Goal: Navigation & Orientation: Find specific page/section

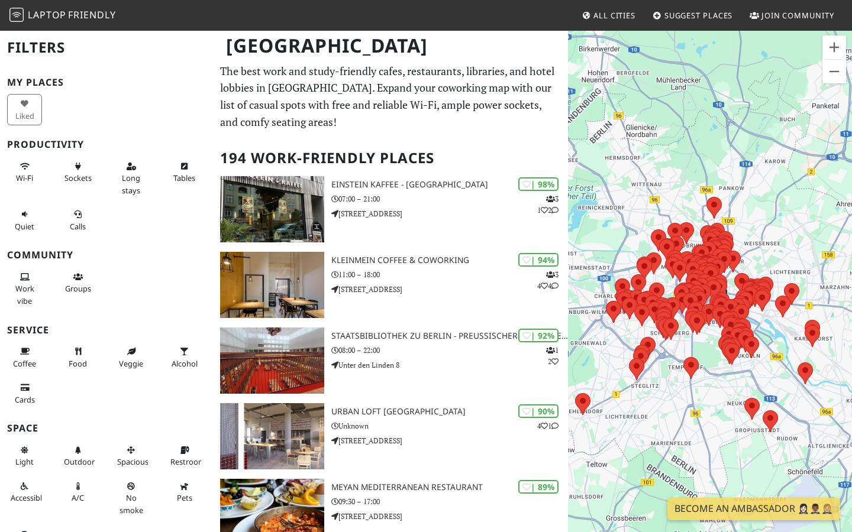
drag, startPoint x: 745, startPoint y: 238, endPoint x: 806, endPoint y: 234, distance: 61.0
click at [806, 234] on div at bounding box center [710, 296] width 284 height 532
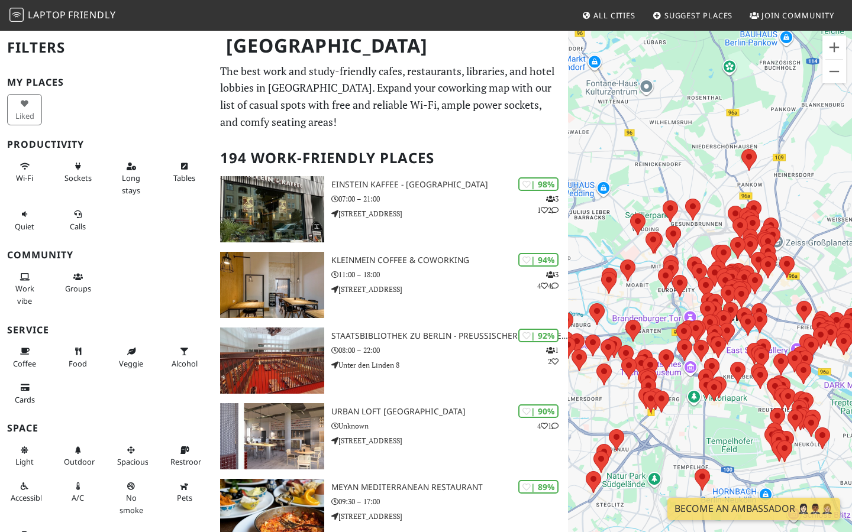
drag, startPoint x: 764, startPoint y: 246, endPoint x: 823, endPoint y: 203, distance: 72.9
click at [823, 203] on div at bounding box center [710, 296] width 284 height 532
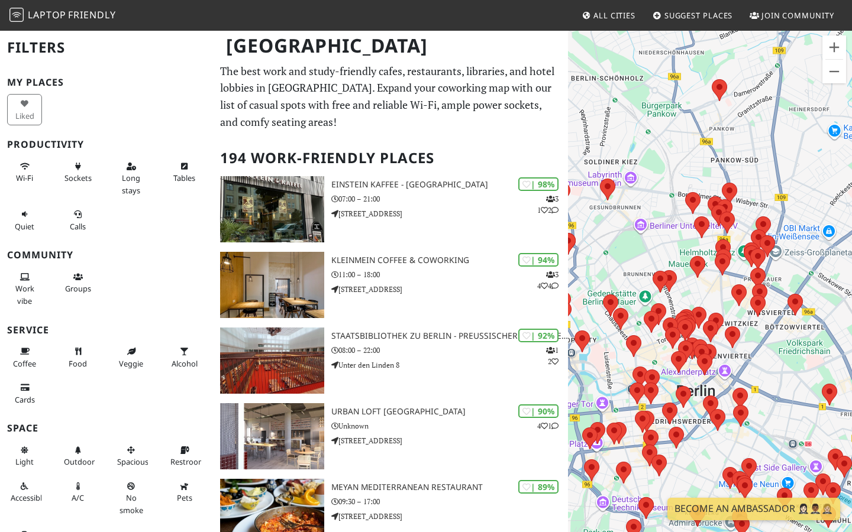
drag, startPoint x: 773, startPoint y: 206, endPoint x: 851, endPoint y: 139, distance: 102.8
click at [851, 139] on div at bounding box center [710, 296] width 284 height 532
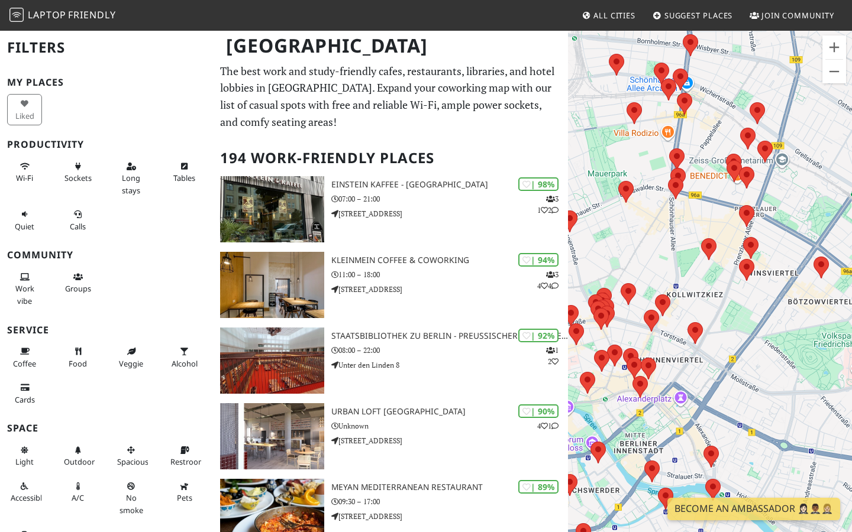
drag, startPoint x: 777, startPoint y: 203, endPoint x: 688, endPoint y: 211, distance: 88.5
click at [688, 211] on div at bounding box center [710, 296] width 284 height 532
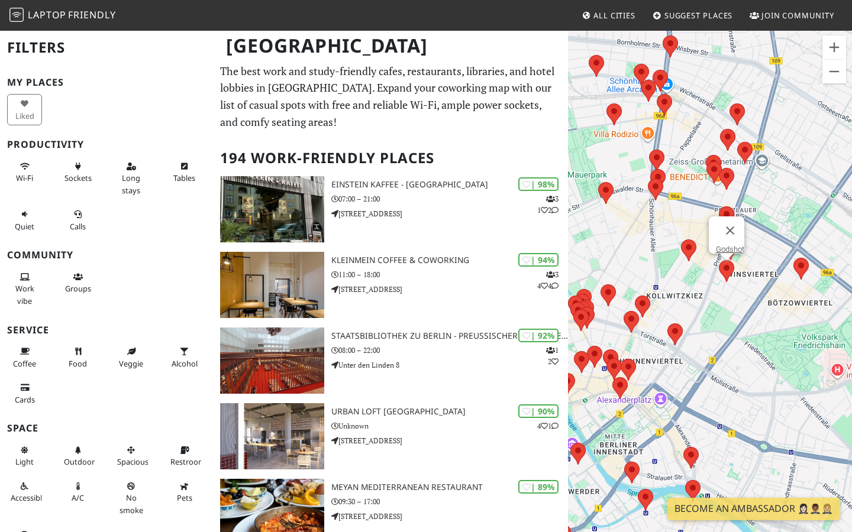
click at [719, 260] on area at bounding box center [719, 260] width 0 height 0
click at [785, 211] on div "Godshot" at bounding box center [710, 296] width 284 height 532
click at [740, 222] on button "Close" at bounding box center [730, 230] width 28 height 28
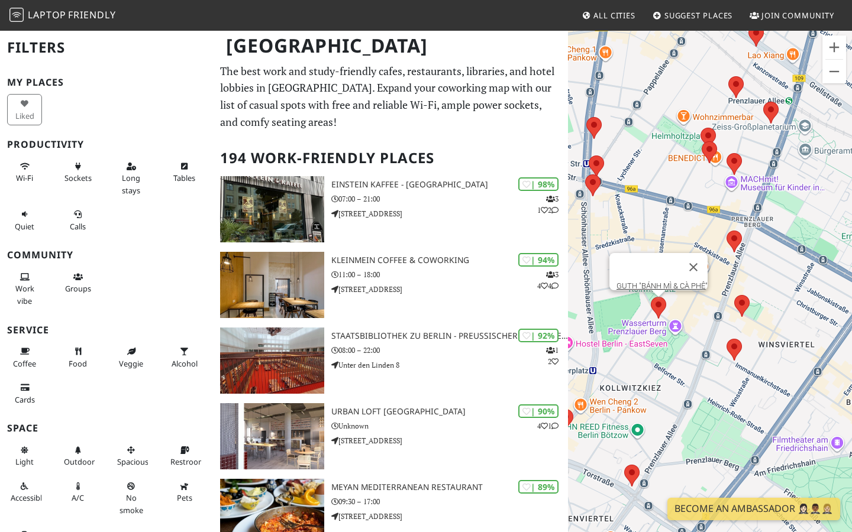
click at [651, 297] on area at bounding box center [651, 297] width 0 height 0
click at [658, 282] on link "GUTH "BÁNH MÌ & CÀ PHÊ"" at bounding box center [661, 286] width 91 height 9
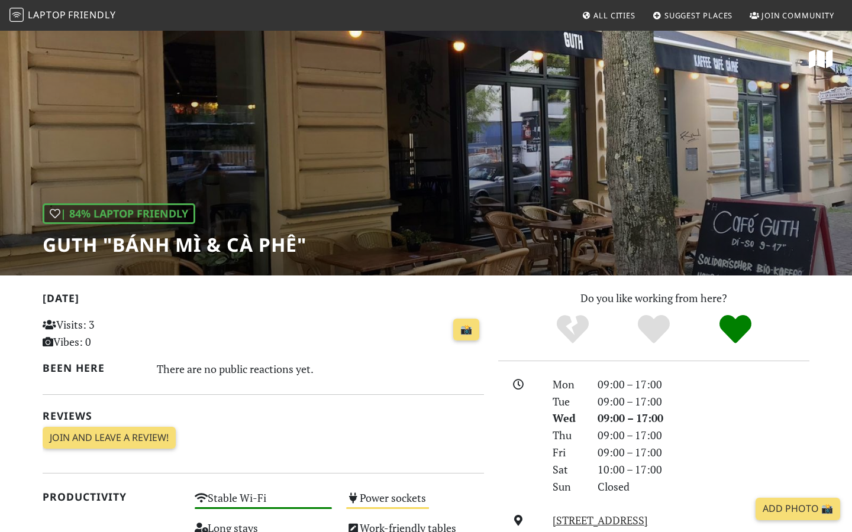
click at [489, 181] on div "| 84% Laptop Friendly GUTH "BÁNH MÌ & CÀ PHÊ"" at bounding box center [426, 153] width 852 height 246
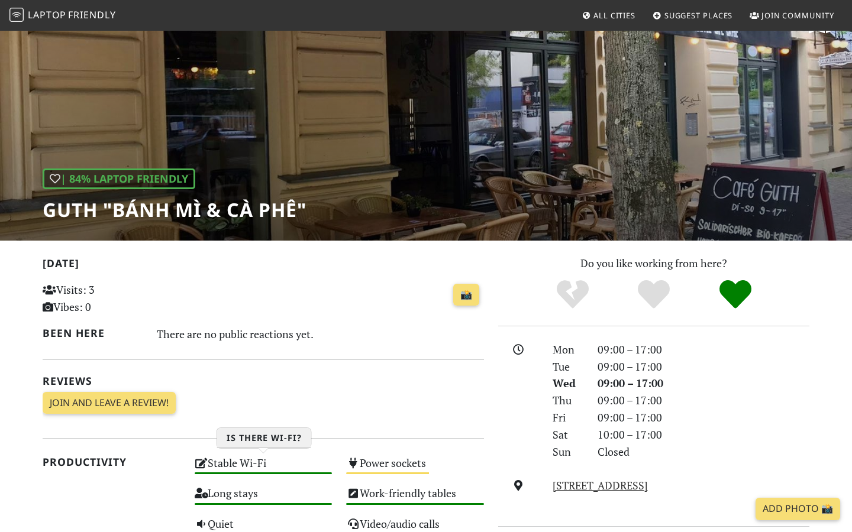
scroll to position [25, 0]
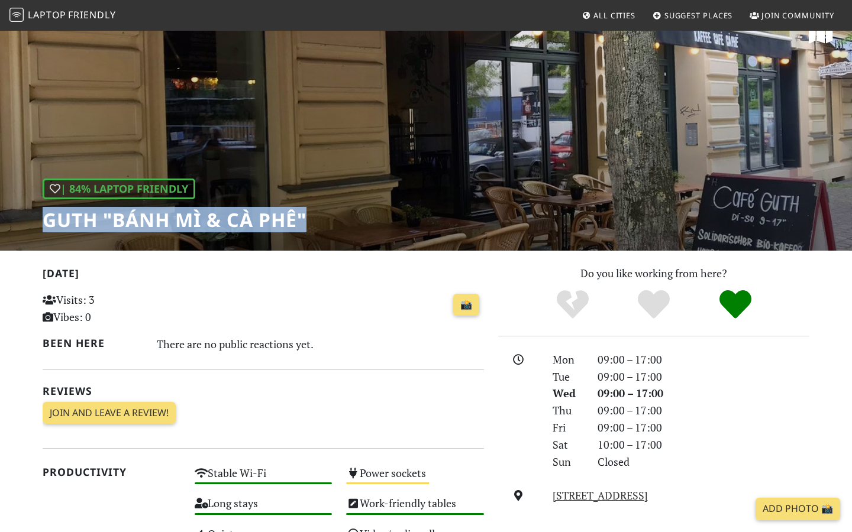
copy h1 "GUTH "BÁNH MÌ & CÀ PHÊ""
drag, startPoint x: 324, startPoint y: 222, endPoint x: 46, endPoint y: 222, distance: 278.0
click at [46, 222] on div "| 84% Laptop Friendly GUTH "BÁNH MÌ & CÀ PHÊ"" at bounding box center [426, 128] width 852 height 246
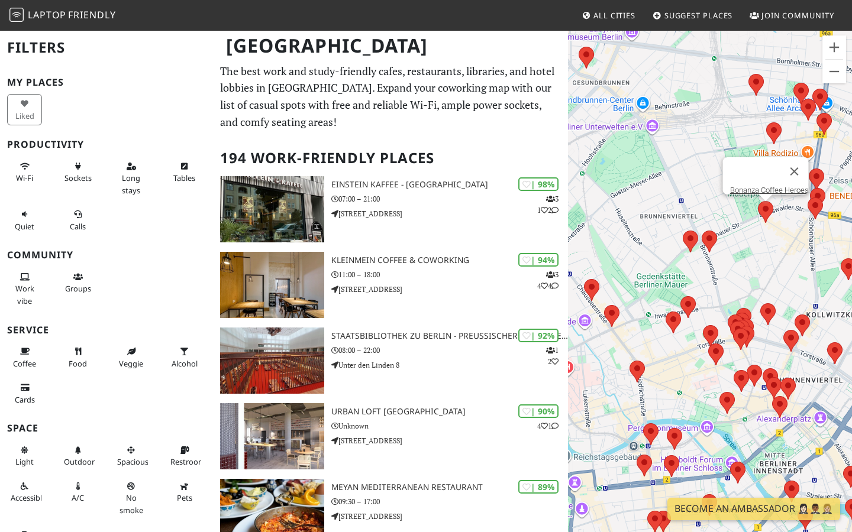
click at [758, 201] on area at bounding box center [758, 201] width 0 height 0
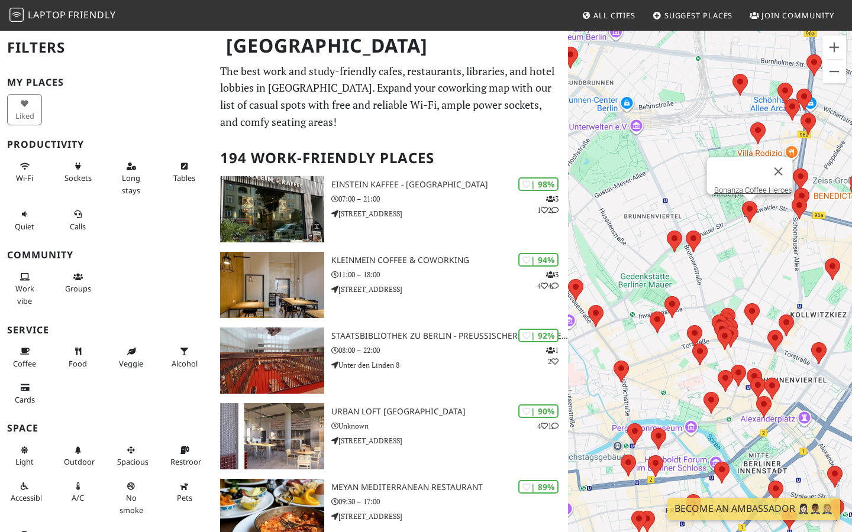
drag, startPoint x: 787, startPoint y: 240, endPoint x: 699, endPoint y: 244, distance: 87.6
click at [699, 244] on div "Bonanza Coffee Heroes" at bounding box center [710, 296] width 284 height 532
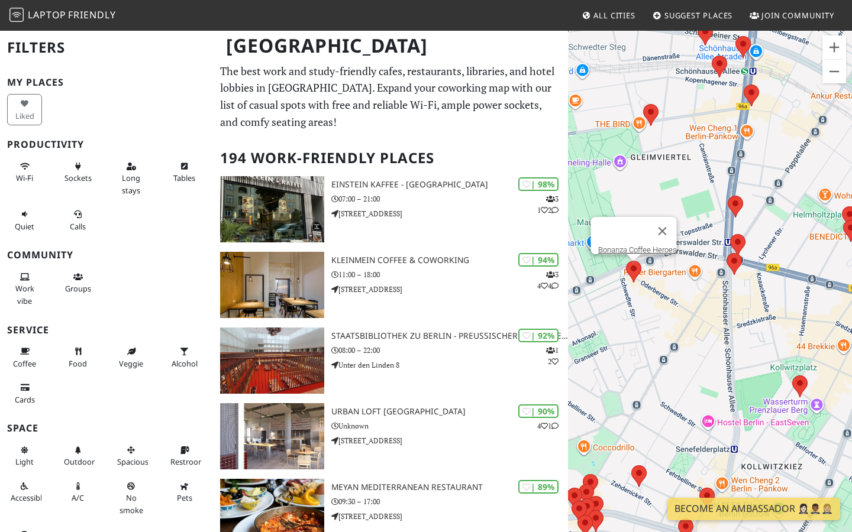
drag, startPoint x: 697, startPoint y: 222, endPoint x: 696, endPoint y: 276, distance: 53.2
click at [696, 276] on div "Bonanza Coffee Heroes" at bounding box center [710, 296] width 284 height 532
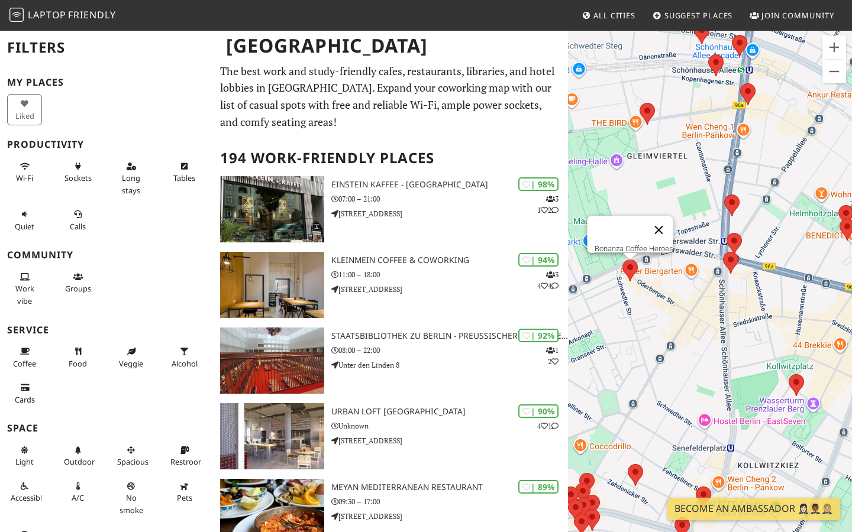
click at [667, 218] on button "Close" at bounding box center [659, 230] width 28 height 28
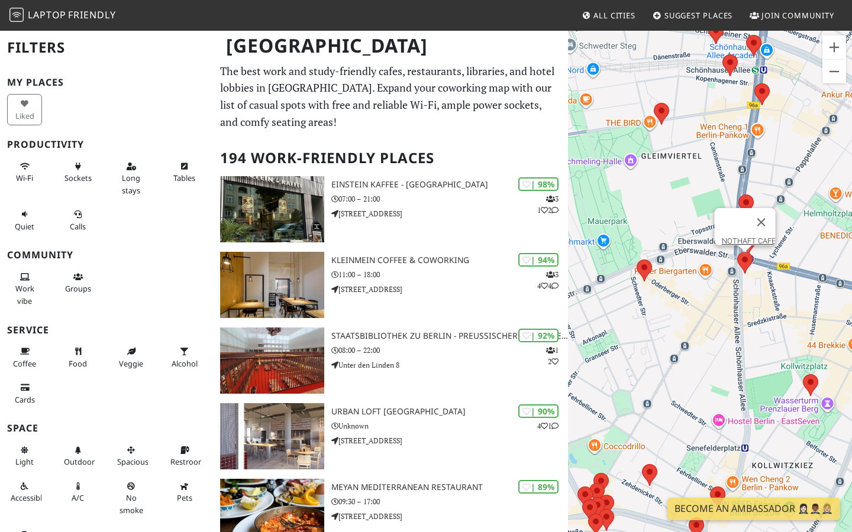
click at [737, 252] on area at bounding box center [737, 252] width 0 height 0
click at [739, 237] on link "NOTHAFT CAFE" at bounding box center [749, 241] width 54 height 9
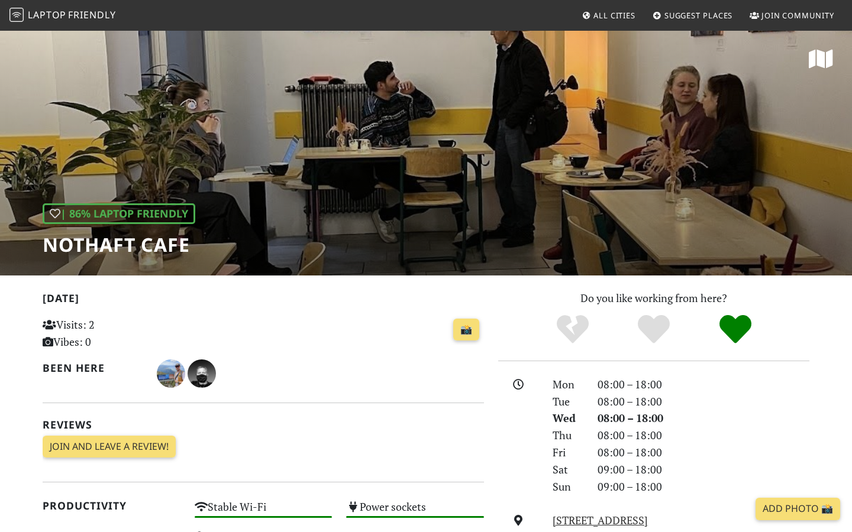
click at [498, 173] on div "| 86% Laptop Friendly NOTHAFT CAFE" at bounding box center [426, 153] width 852 height 246
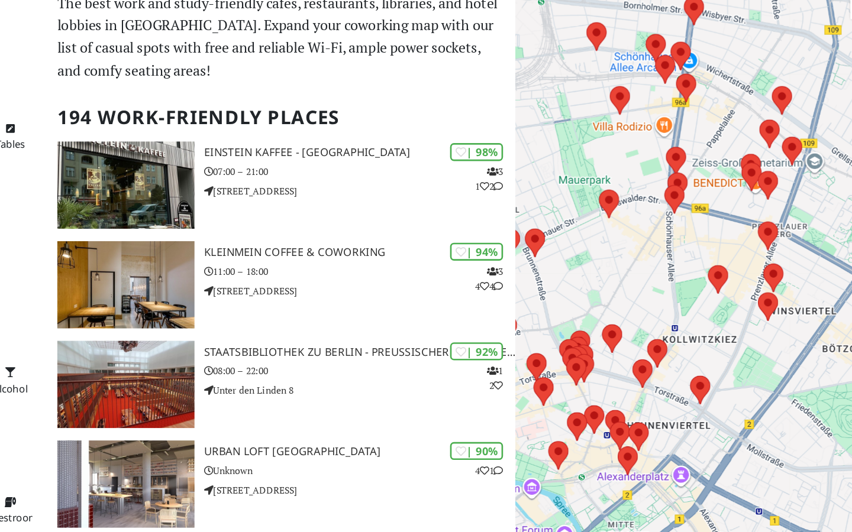
drag, startPoint x: 768, startPoint y: 211, endPoint x: 648, endPoint y: 258, distance: 129.0
click at [648, 258] on div at bounding box center [710, 296] width 284 height 532
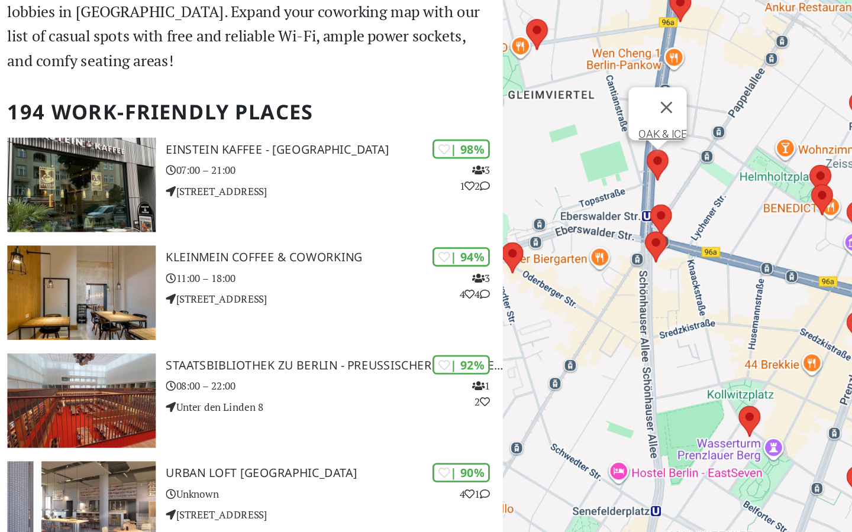
click at [668, 185] on area at bounding box center [668, 185] width 0 height 0
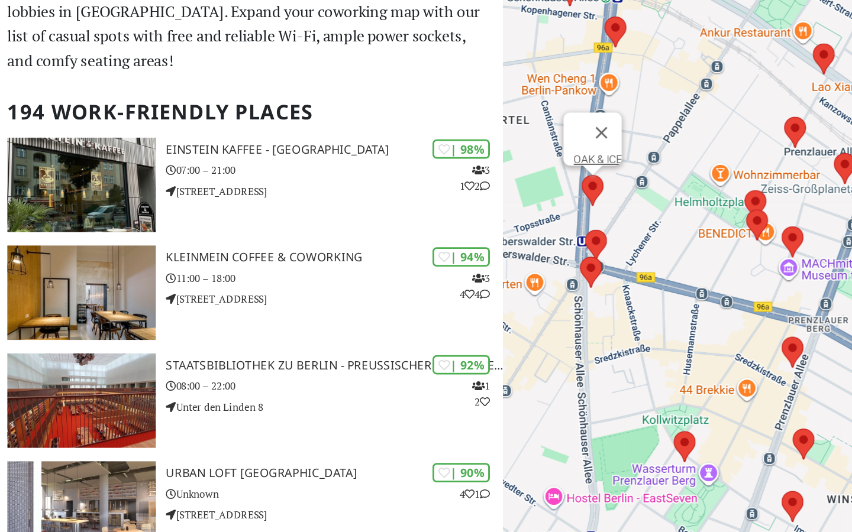
drag, startPoint x: 734, startPoint y: 195, endPoint x: 688, endPoint y: 215, distance: 49.8
click at [688, 215] on div "OAK & ICE" at bounding box center [710, 296] width 284 height 532
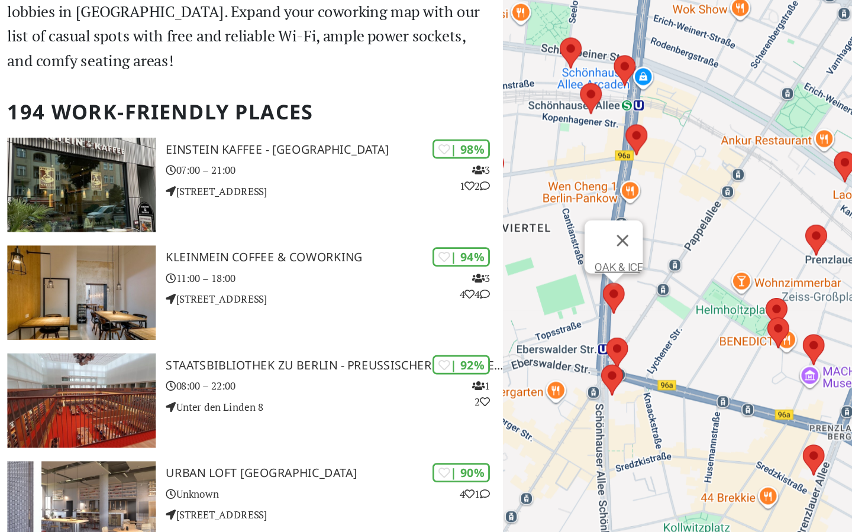
drag, startPoint x: 698, startPoint y: 232, endPoint x: 717, endPoint y: 320, distance: 89.6
click at [717, 319] on div "OAK & ICE" at bounding box center [710, 296] width 284 height 532
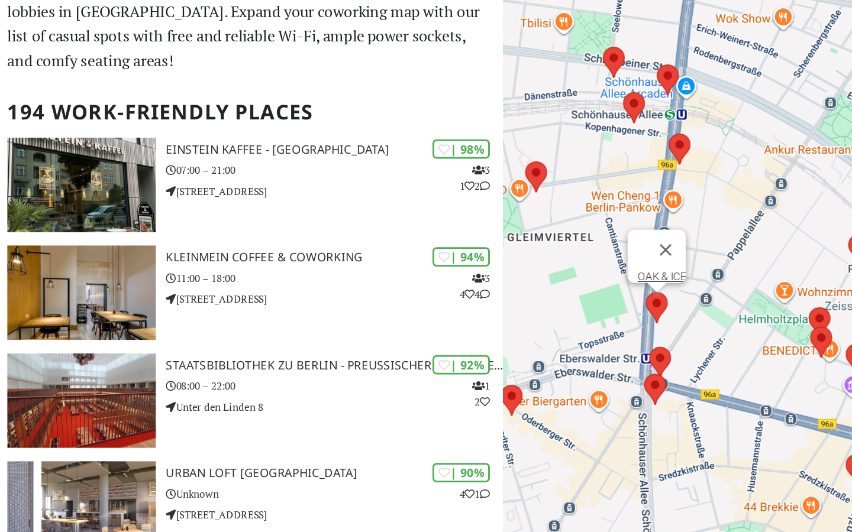
drag, startPoint x: 681, startPoint y: 178, endPoint x: 710, endPoint y: 179, distance: 28.4
click at [710, 179] on div "OAK & ICE" at bounding box center [710, 296] width 284 height 532
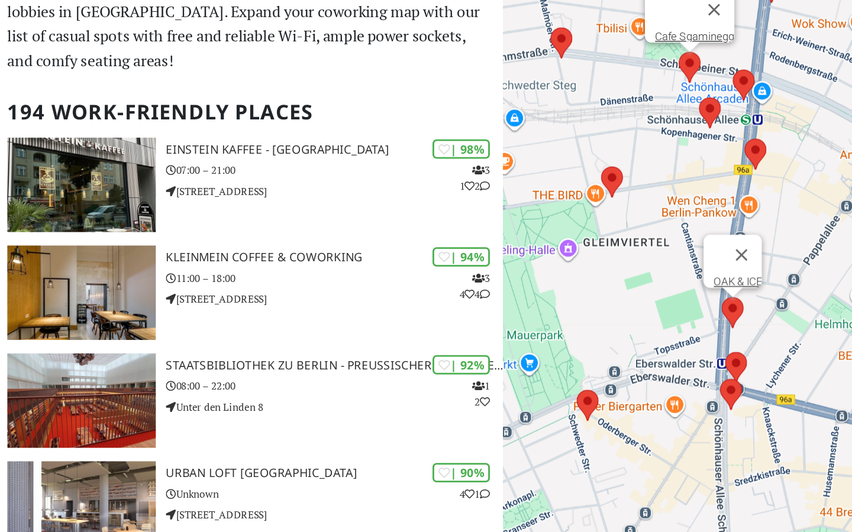
click at [691, 116] on area at bounding box center [691, 116] width 0 height 0
click at [701, 101] on link "Cafe Sgaminegg" at bounding box center [702, 105] width 56 height 9
